Goal: Complete application form: Complete application form

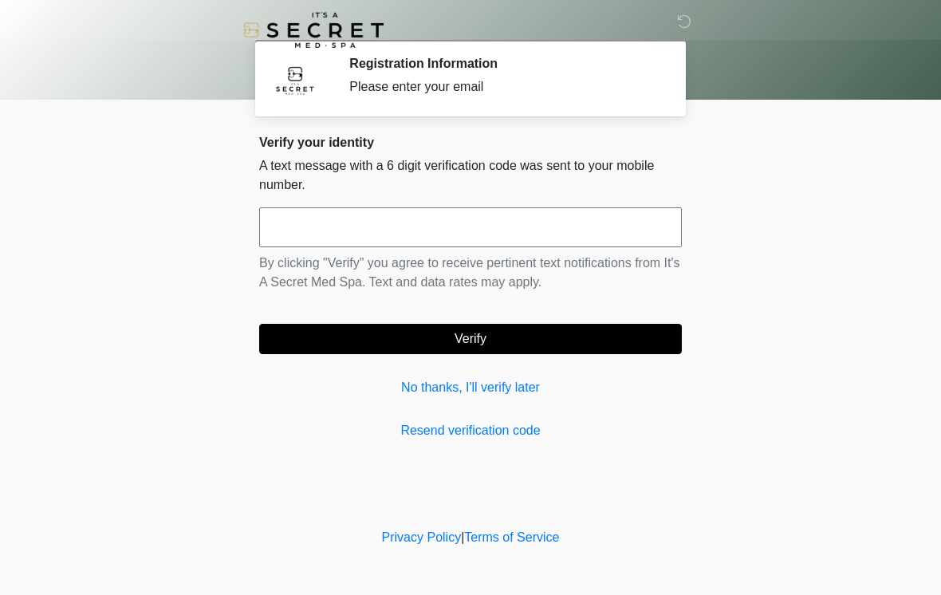
click at [527, 212] on input "text" at bounding box center [470, 227] width 423 height 40
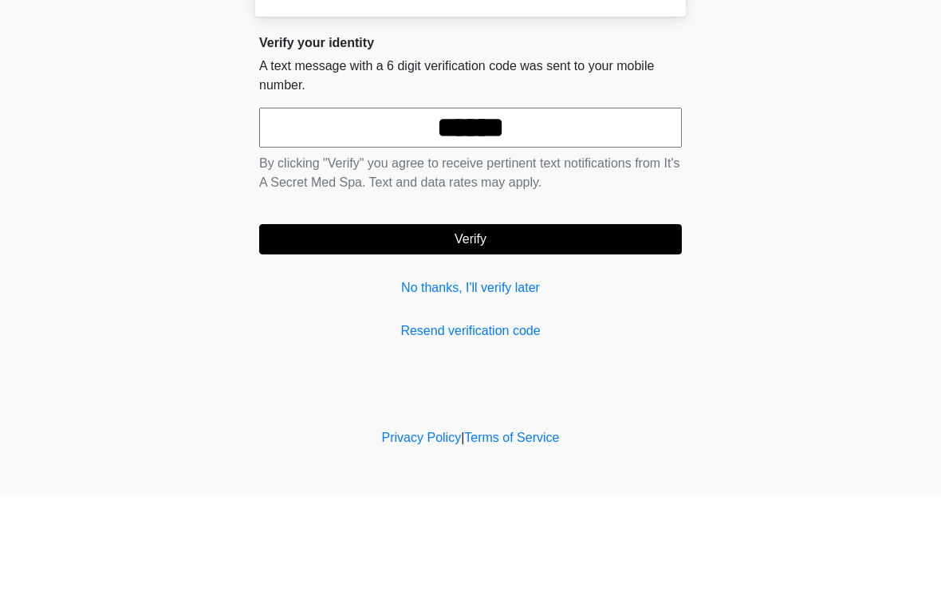
type input "******"
click at [575, 324] on button "Verify" at bounding box center [470, 339] width 423 height 30
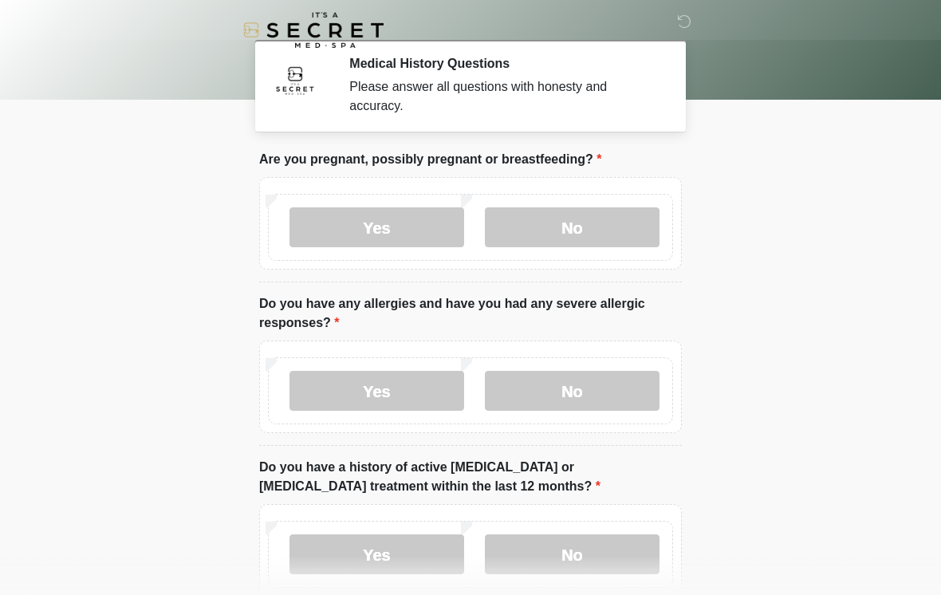
click at [614, 219] on label "No" at bounding box center [572, 227] width 175 height 40
click at [592, 409] on label "No" at bounding box center [572, 391] width 175 height 40
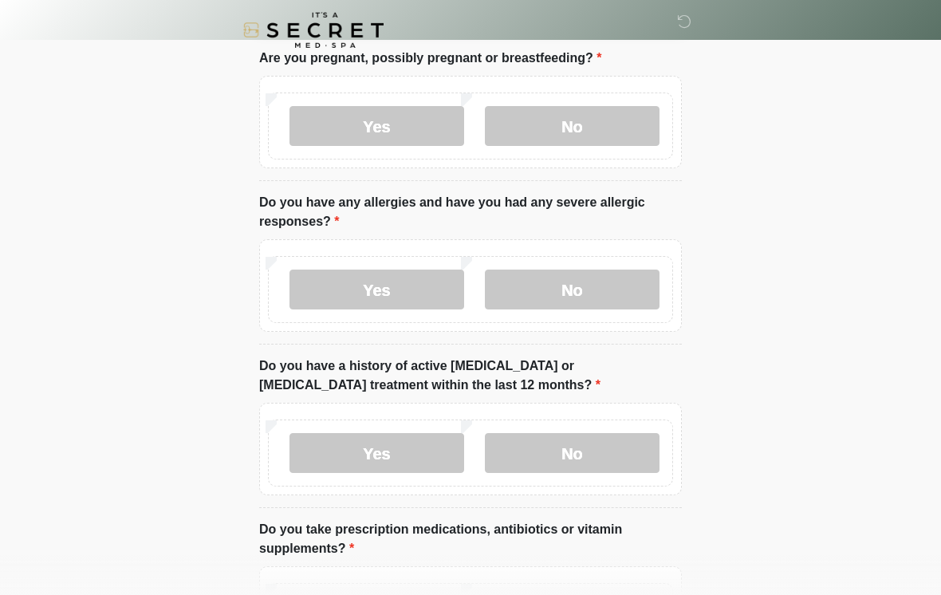
click at [636, 456] on label "No" at bounding box center [572, 453] width 175 height 40
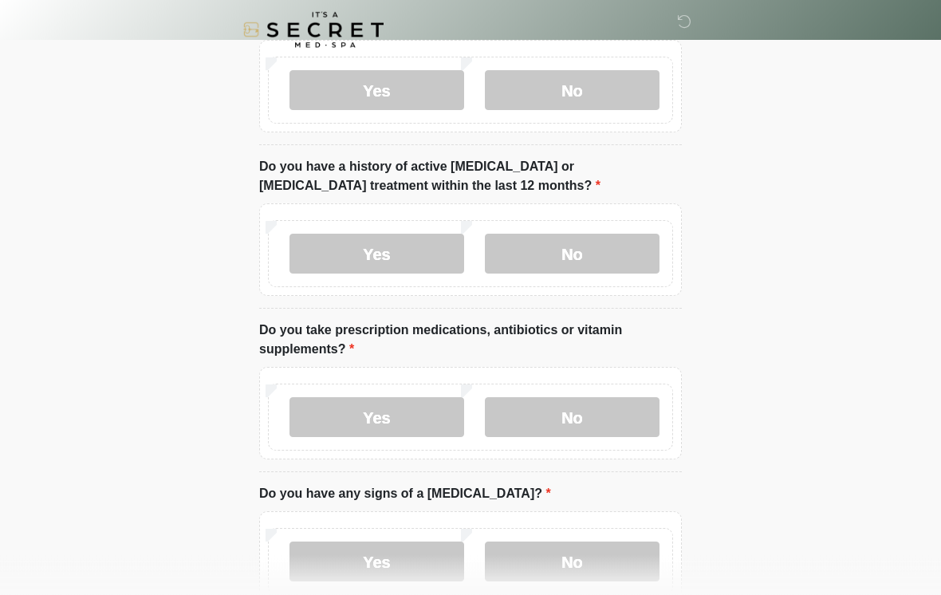
scroll to position [312, 0]
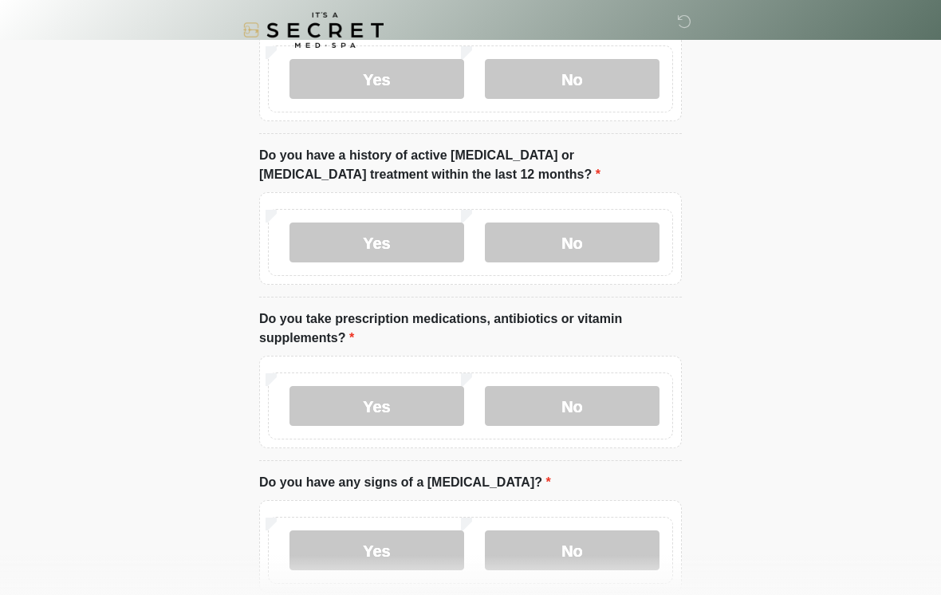
click at [626, 400] on label "No" at bounding box center [572, 406] width 175 height 40
click at [410, 415] on label "Yes" at bounding box center [376, 406] width 175 height 40
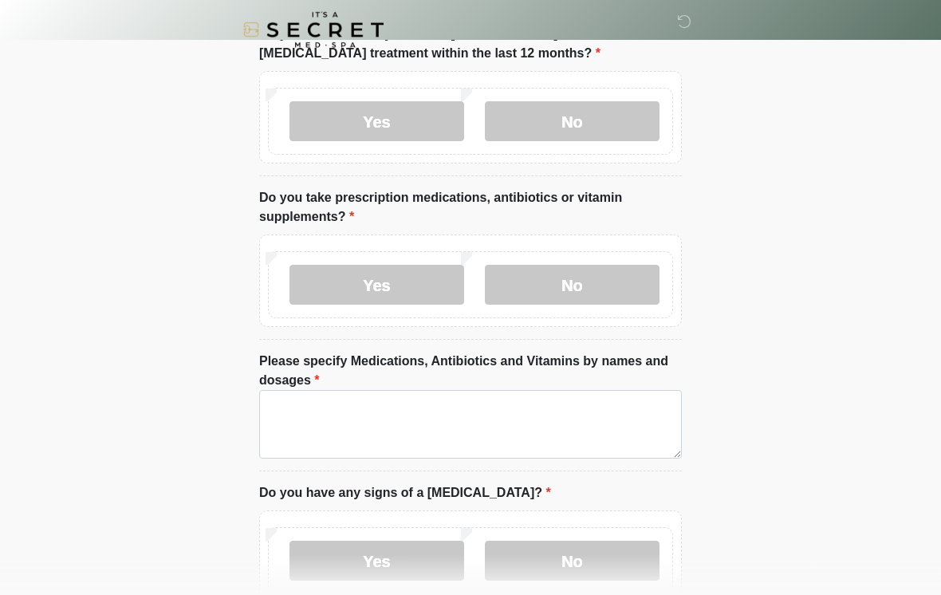
scroll to position [433, 0]
click at [605, 271] on label "No" at bounding box center [572, 285] width 175 height 40
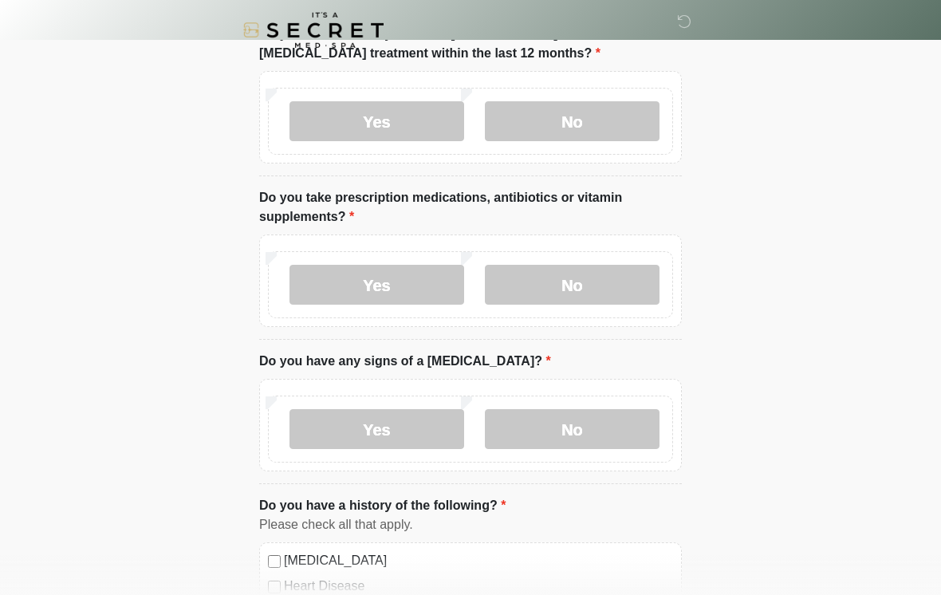
click at [588, 431] on label "No" at bounding box center [572, 429] width 175 height 40
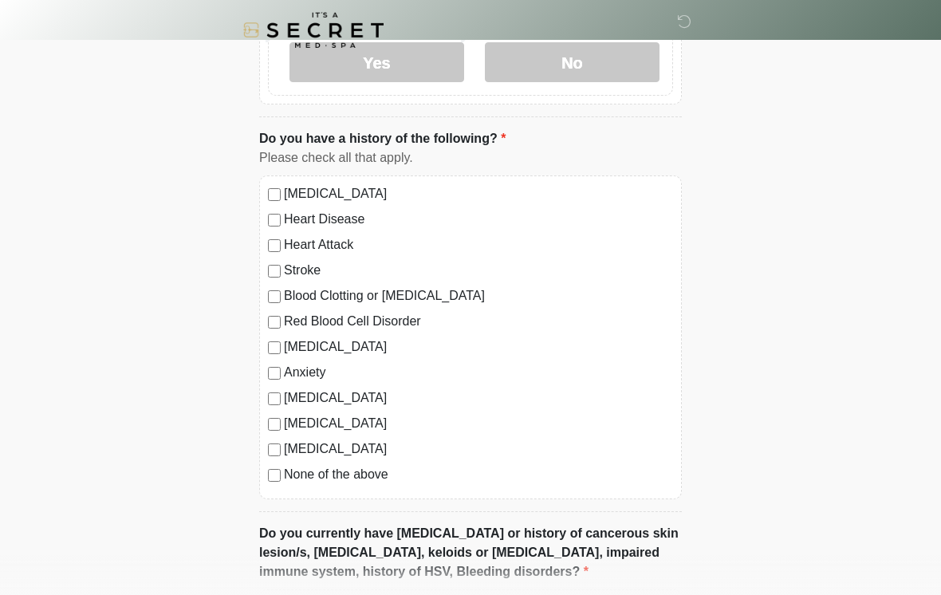
scroll to position [797, 0]
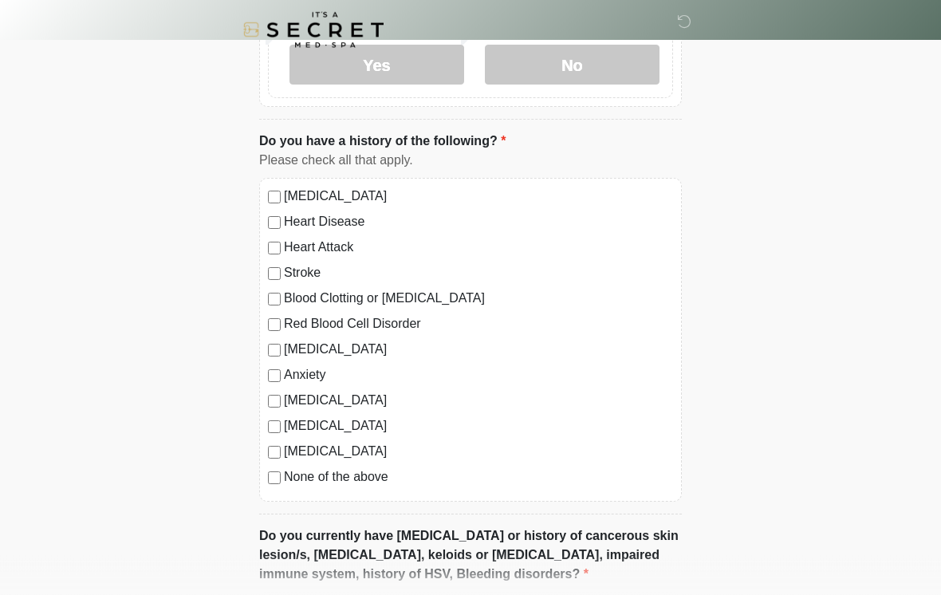
click at [372, 475] on label "None of the above" at bounding box center [478, 477] width 389 height 19
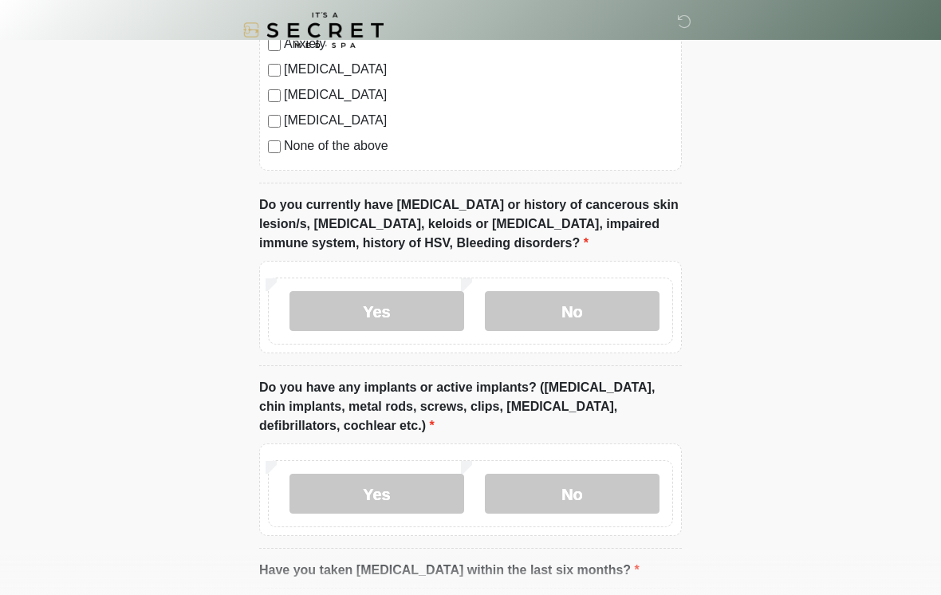
scroll to position [1132, 0]
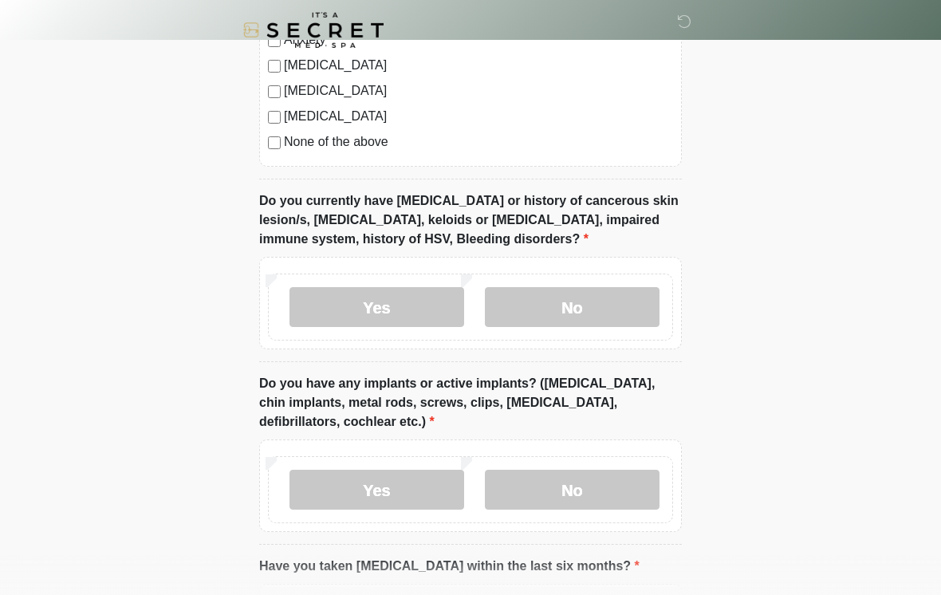
click at [613, 297] on label "No" at bounding box center [572, 307] width 175 height 40
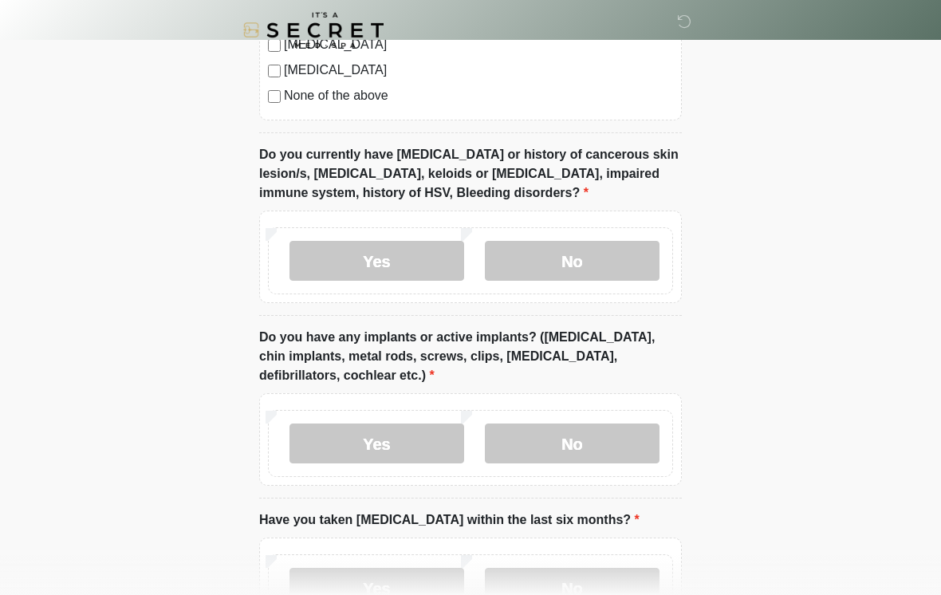
scroll to position [1275, 0]
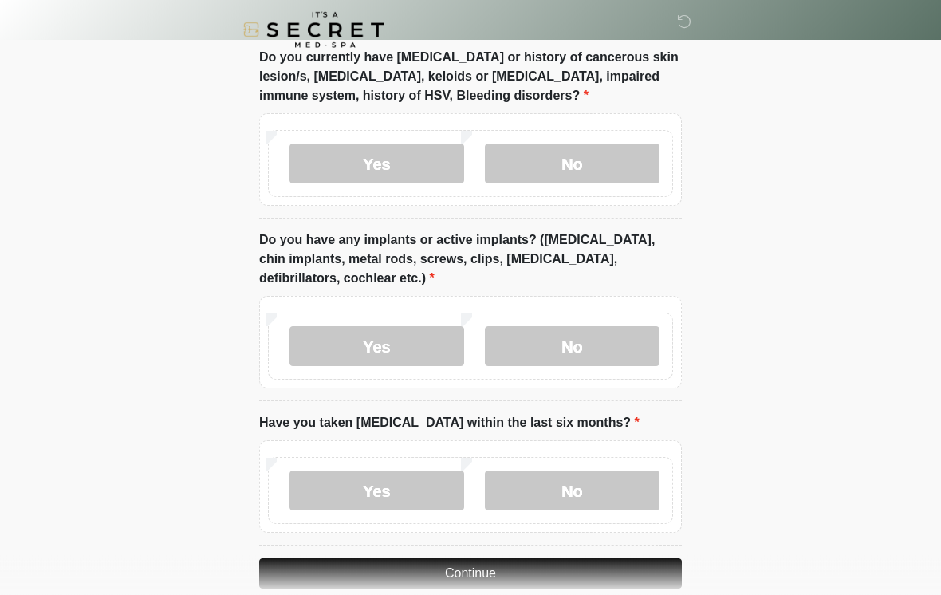
click at [612, 333] on label "No" at bounding box center [572, 347] width 175 height 40
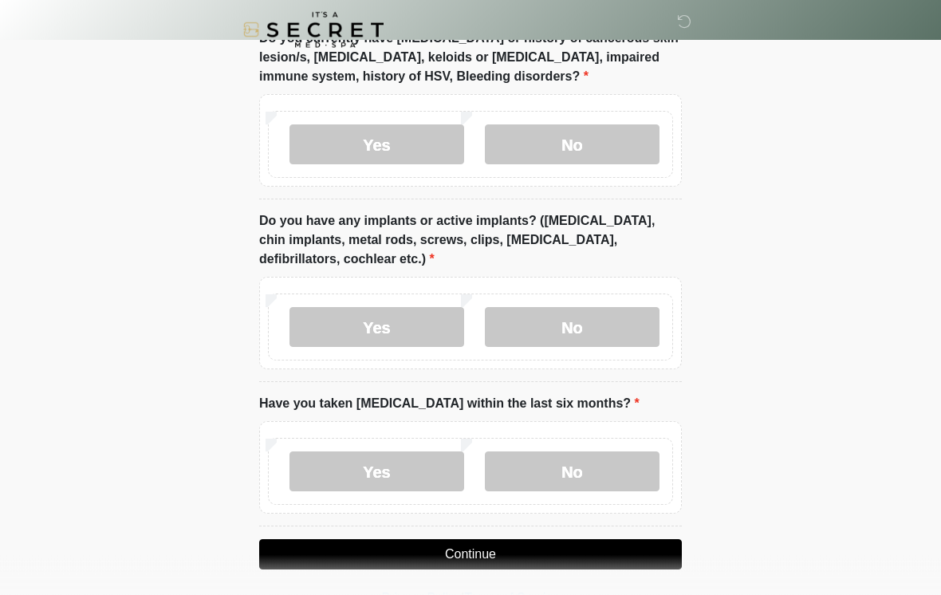
scroll to position [1328, 0]
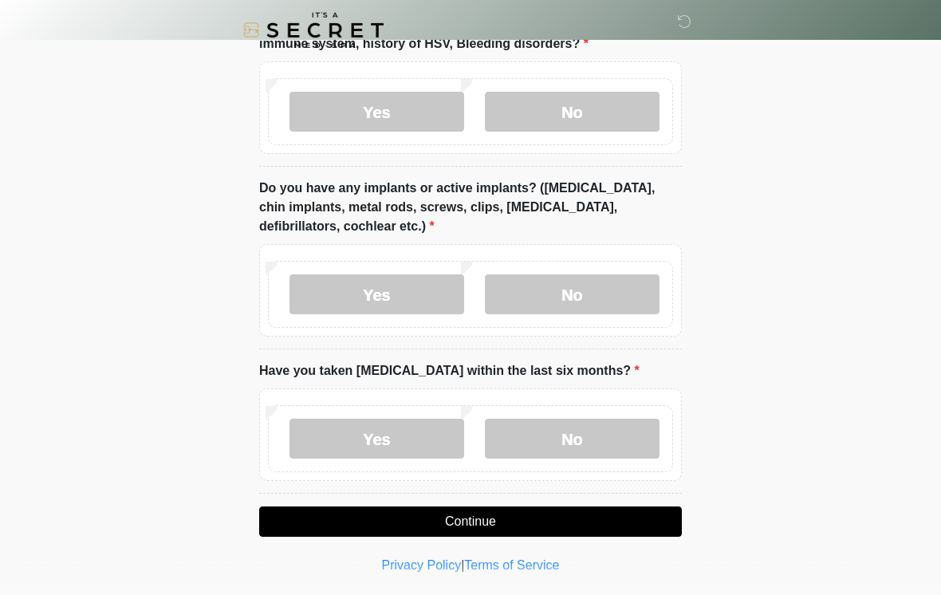
click at [609, 431] on label "No" at bounding box center [572, 439] width 175 height 40
click at [598, 525] on button "Continue" at bounding box center [470, 521] width 423 height 30
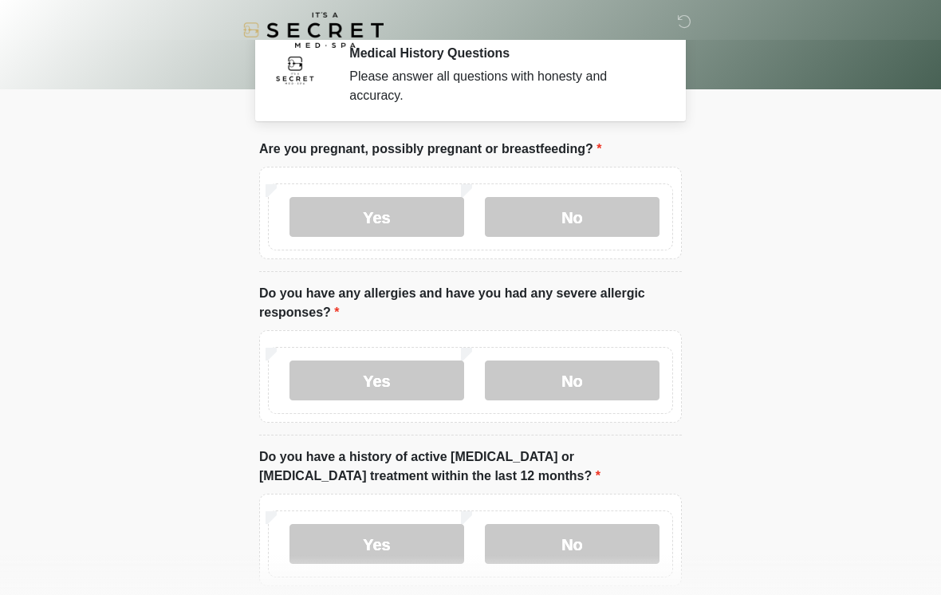
scroll to position [0, 0]
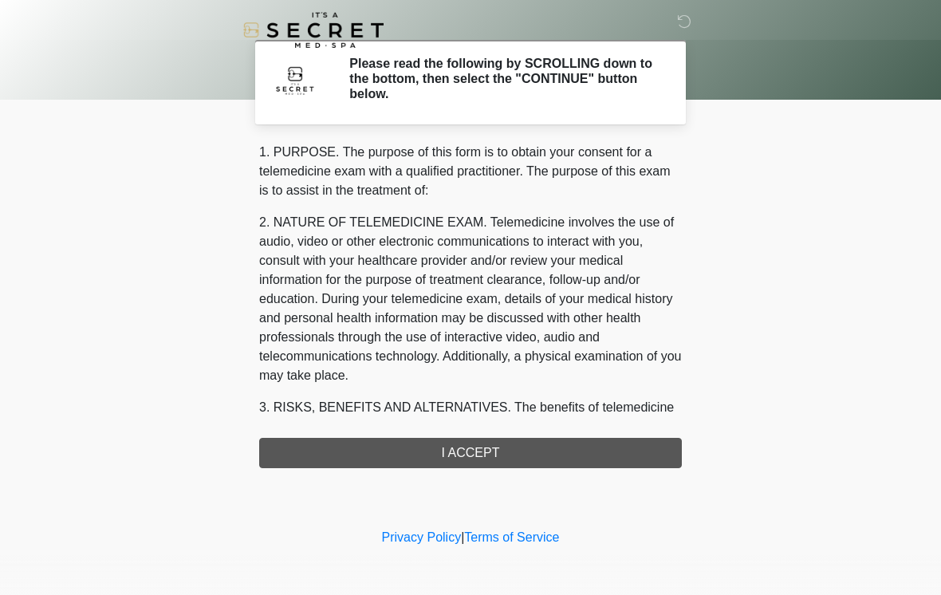
click at [557, 443] on div "1. PURPOSE. The purpose of this form is to obtain your consent for a telemedici…" at bounding box center [470, 305] width 423 height 325
click at [552, 455] on div "1. PURPOSE. The purpose of this form is to obtain your consent for a telemedici…" at bounding box center [470, 305] width 423 height 325
click at [533, 443] on div "1. PURPOSE. The purpose of this form is to obtain your consent for a telemedici…" at bounding box center [470, 305] width 423 height 325
click at [486, 436] on div "1. PURPOSE. The purpose of this form is to obtain your consent for a telemedici…" at bounding box center [470, 305] width 423 height 325
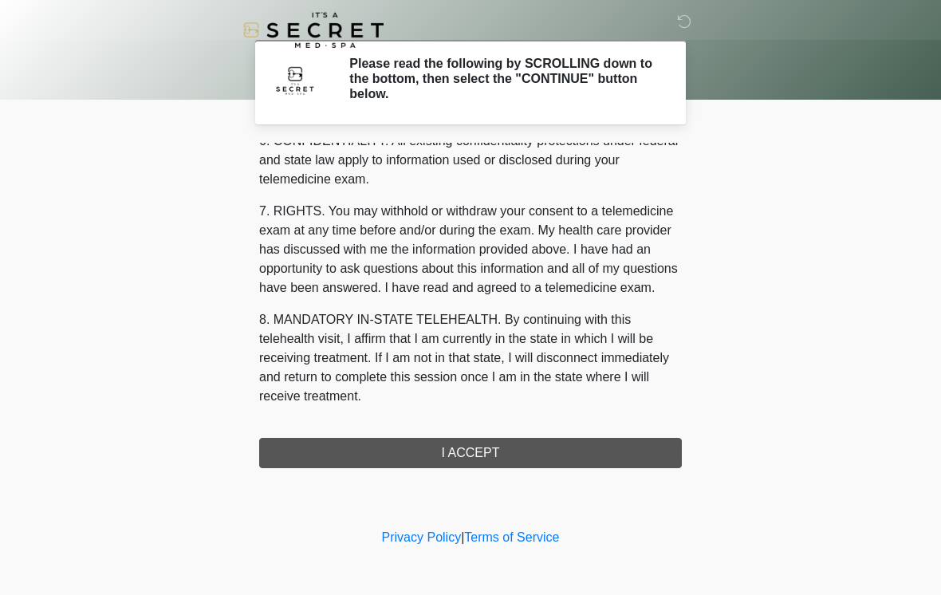
click at [537, 454] on div "1. PURPOSE. The purpose of this form is to obtain your consent for a telemedici…" at bounding box center [470, 305] width 423 height 325
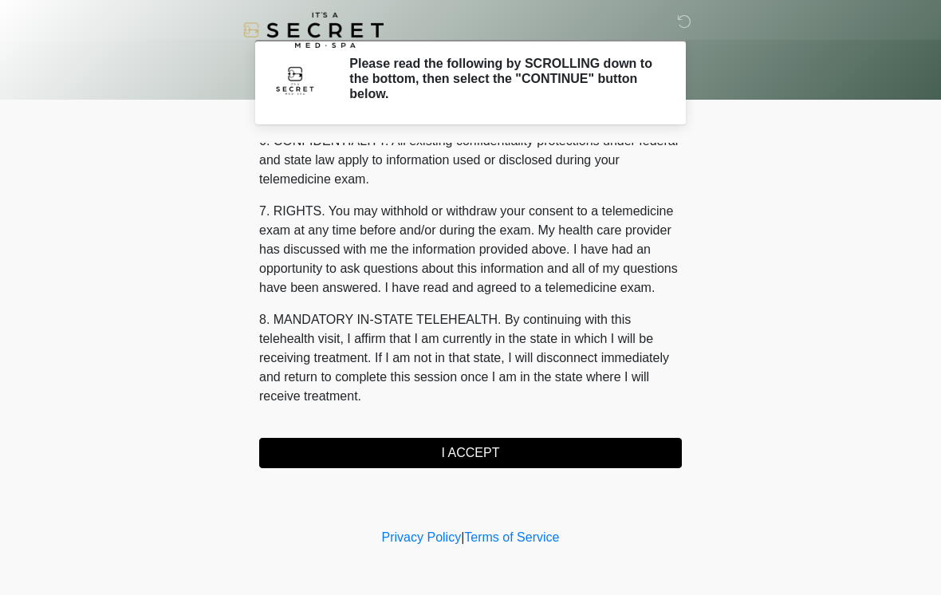
click at [546, 458] on button "I ACCEPT" at bounding box center [470, 453] width 423 height 30
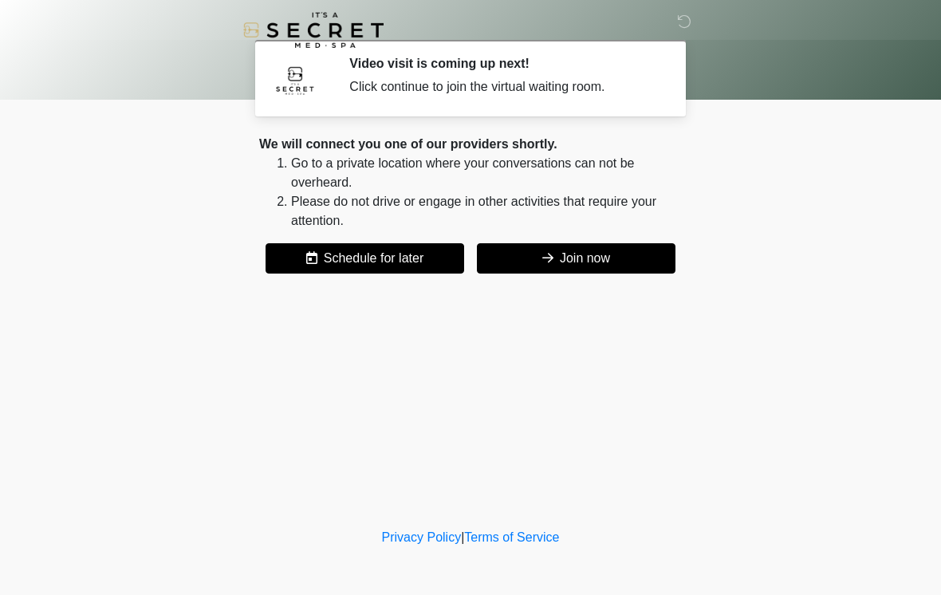
click at [558, 250] on button "Join now" at bounding box center [576, 258] width 199 height 30
